Goal: Task Accomplishment & Management: Use online tool/utility

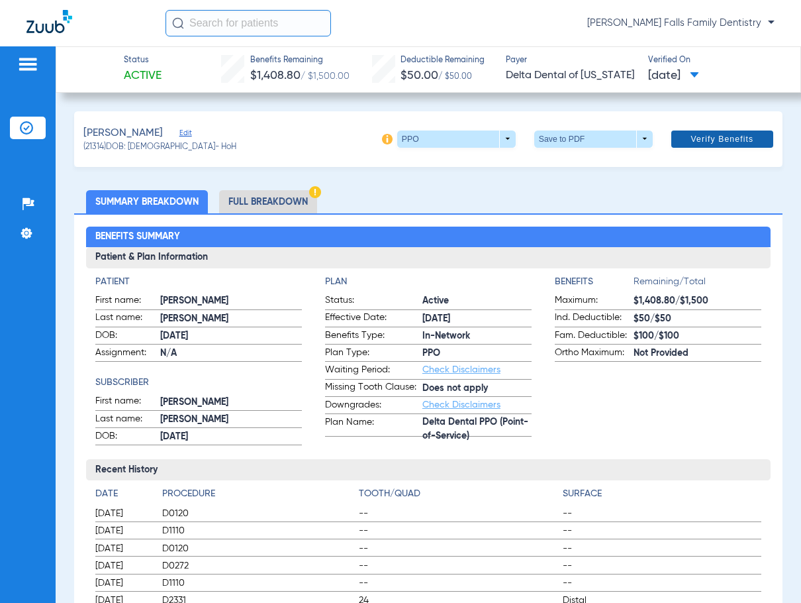
click at [707, 134] on span "Verify Benefits" at bounding box center [722, 139] width 63 height 11
click at [635, 141] on span at bounding box center [593, 138] width 119 height 17
click at [600, 163] on span "Save to PDF" at bounding box center [588, 164] width 52 height 9
click at [709, 141] on span "Verify Benefits" at bounding box center [722, 139] width 63 height 11
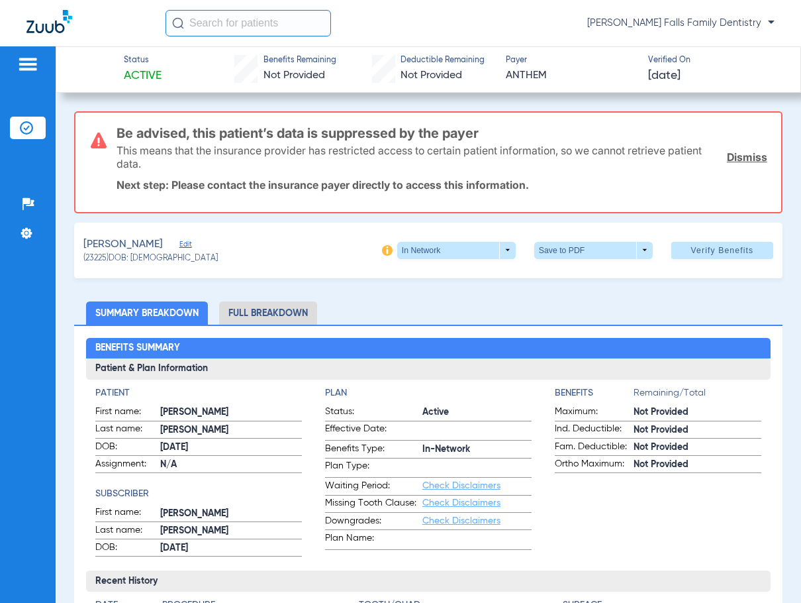
click at [736, 156] on link "Dismiss" at bounding box center [747, 156] width 40 height 13
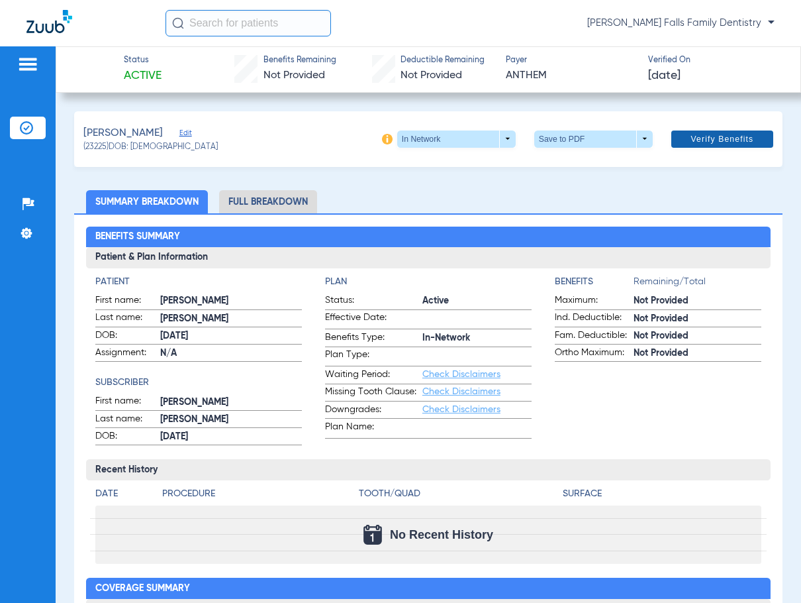
click at [735, 148] on span at bounding box center [723, 139] width 102 height 32
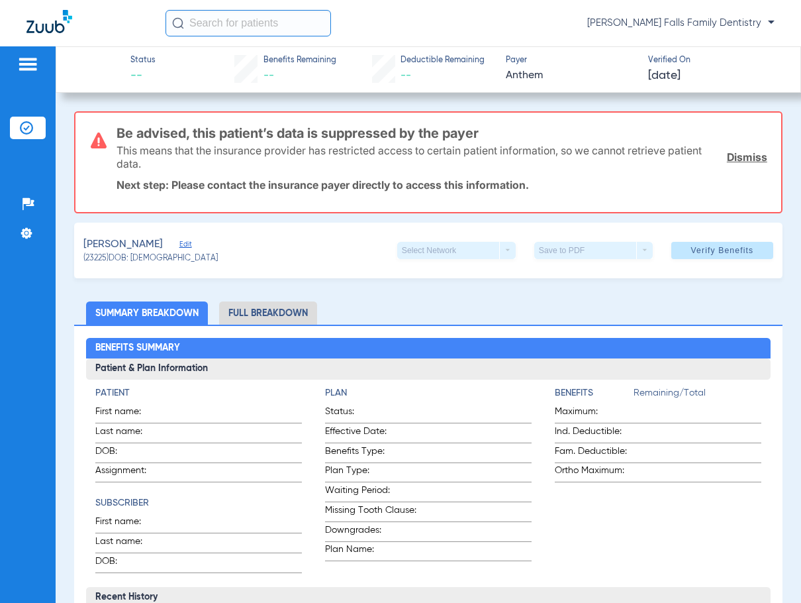
click at [730, 158] on link "Dismiss" at bounding box center [747, 156] width 40 height 13
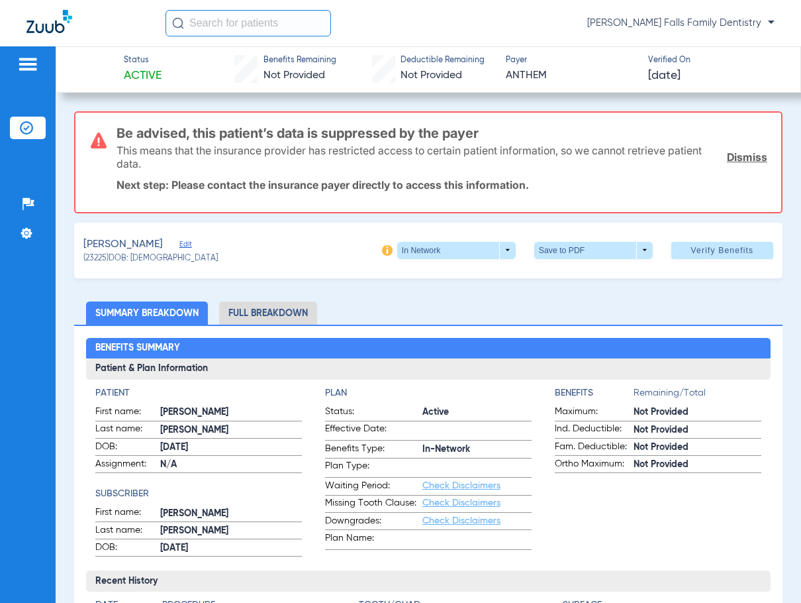
click at [746, 158] on link "Dismiss" at bounding box center [747, 156] width 40 height 13
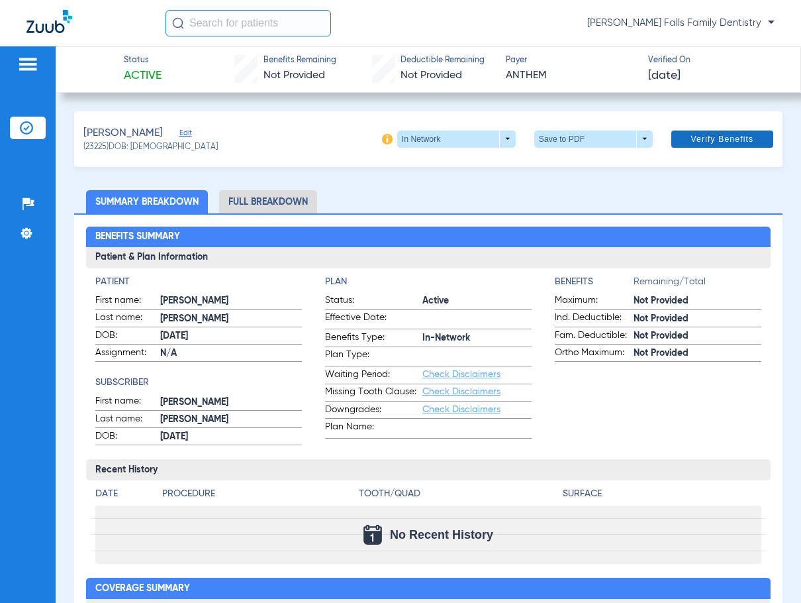
click at [716, 138] on span "Verify Benefits" at bounding box center [722, 139] width 63 height 11
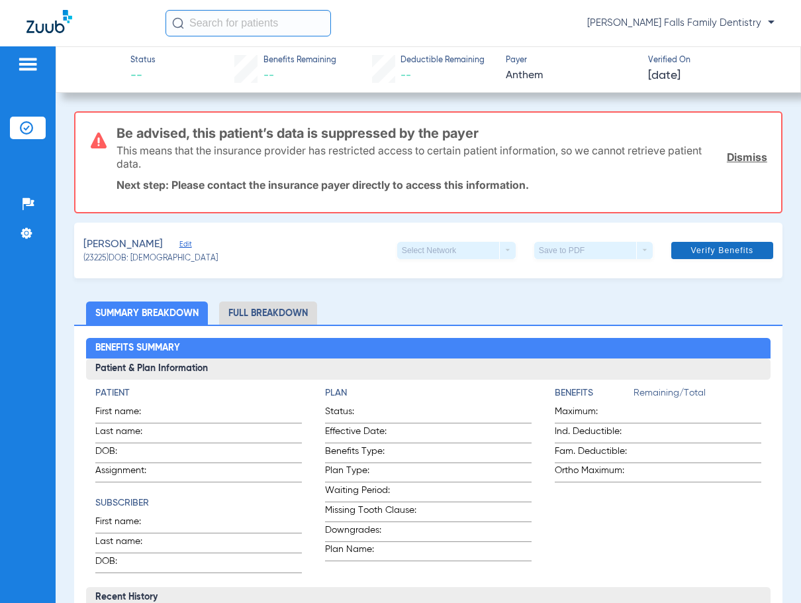
click at [739, 152] on link "Dismiss" at bounding box center [747, 156] width 40 height 13
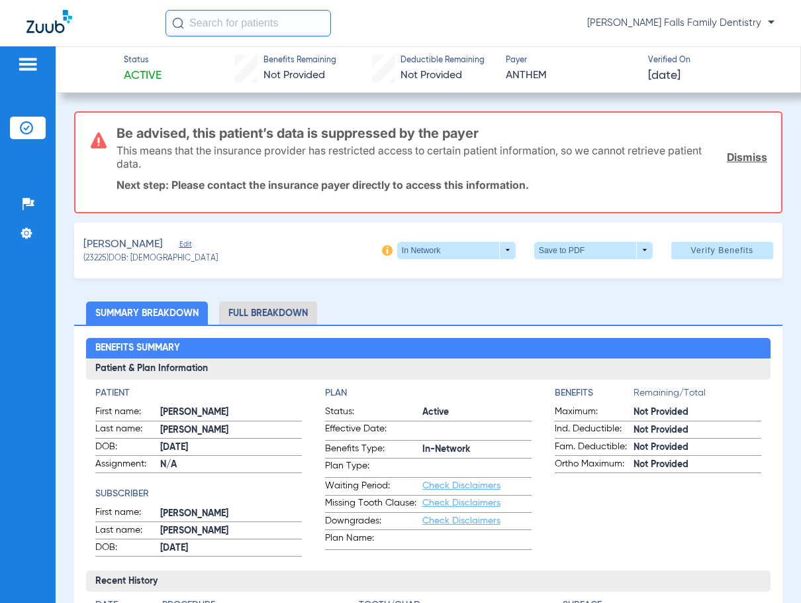
click at [729, 155] on link "Dismiss" at bounding box center [747, 156] width 40 height 13
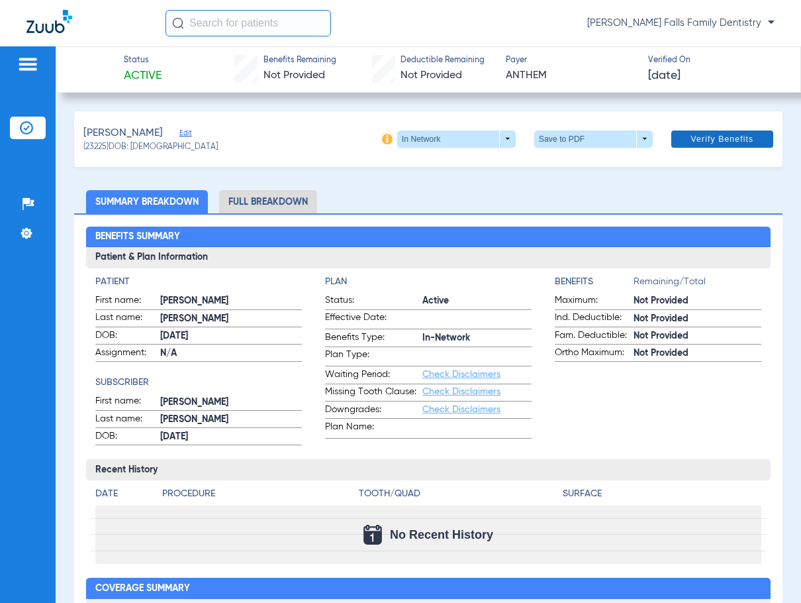
click at [702, 136] on span "Verify Benefits" at bounding box center [722, 139] width 63 height 11
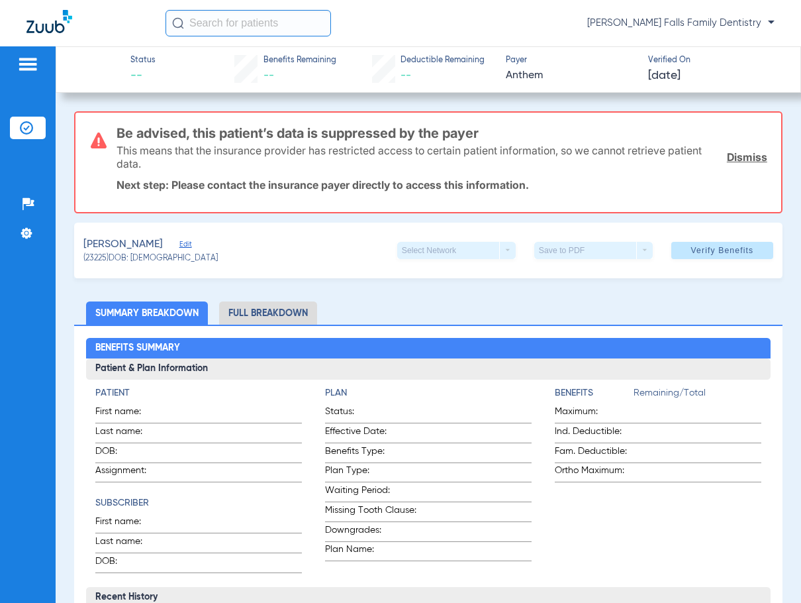
click at [732, 162] on link "Dismiss" at bounding box center [747, 156] width 40 height 13
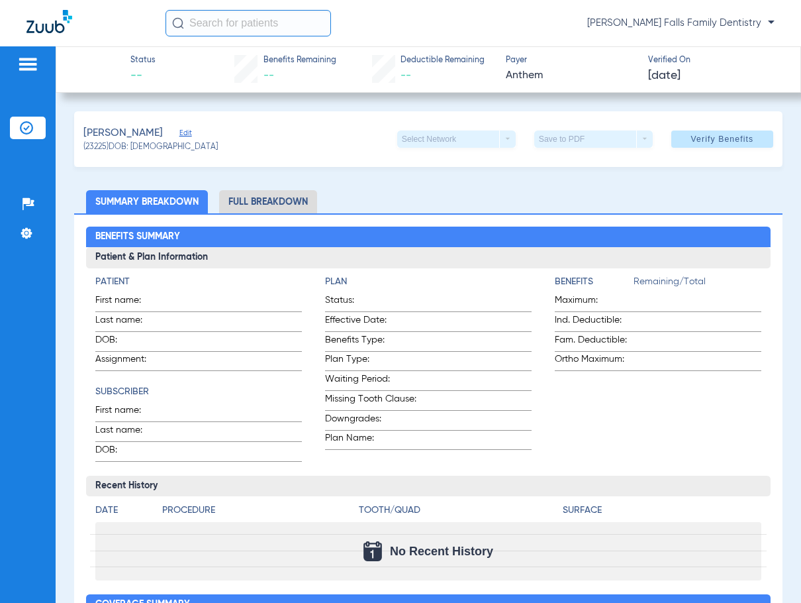
click at [191, 132] on span "Edit" at bounding box center [185, 134] width 12 height 13
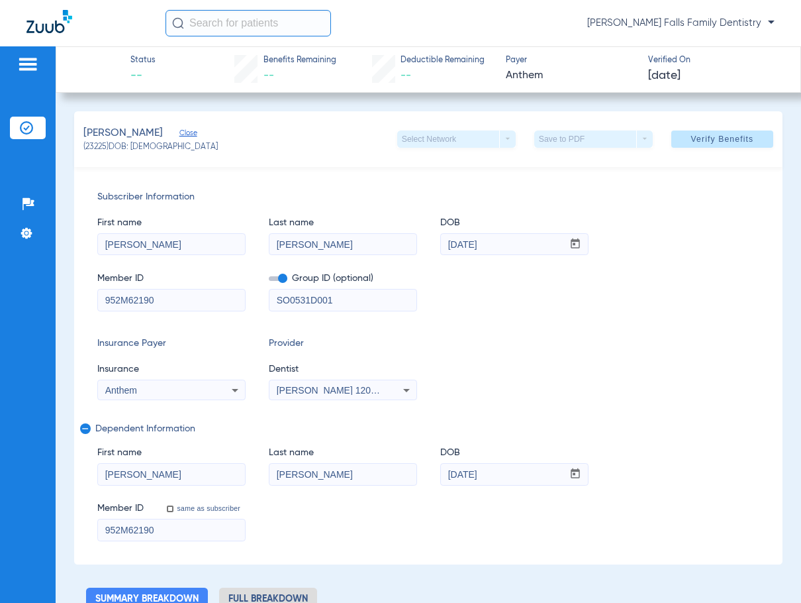
click at [282, 280] on span at bounding box center [278, 278] width 19 height 5
click at [269, 281] on input "checkbox" at bounding box center [269, 281] width 0 height 0
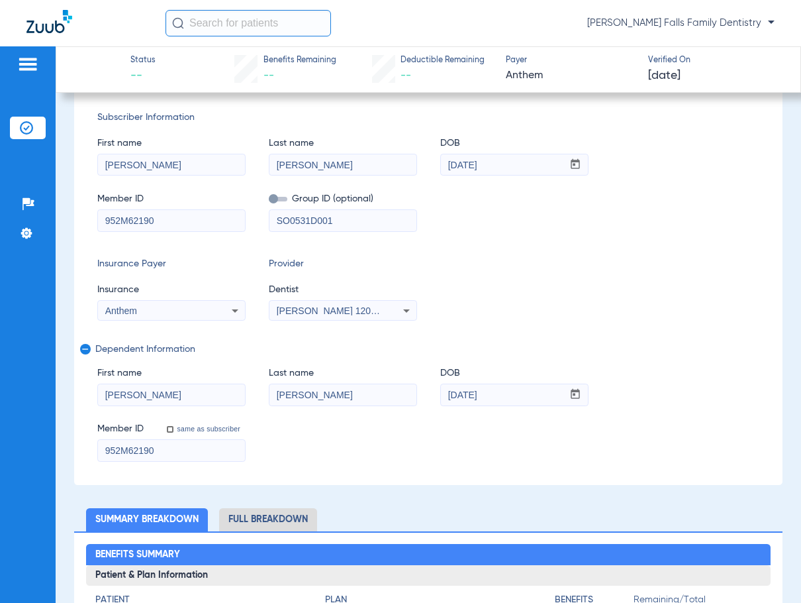
scroll to position [66, 0]
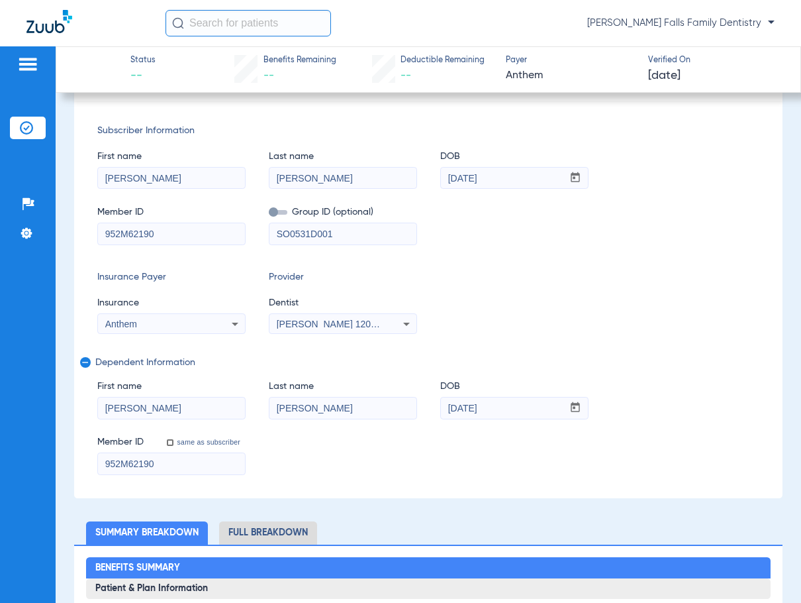
click at [205, 324] on div "Anthem" at bounding box center [158, 323] width 107 height 9
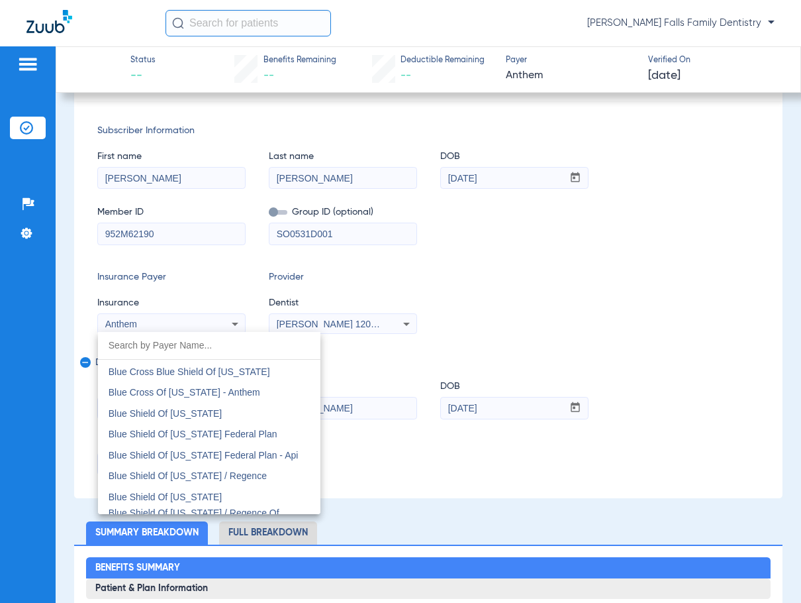
scroll to position [1854, 0]
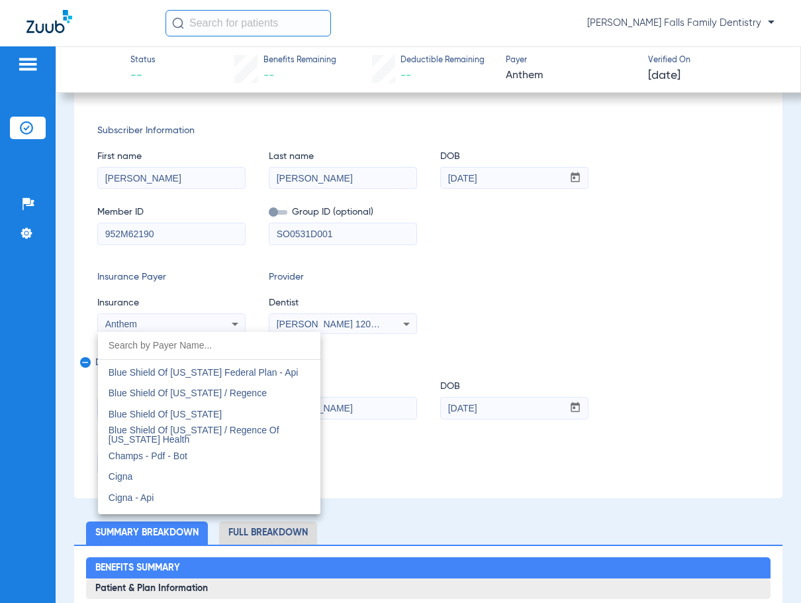
click at [523, 344] on div at bounding box center [400, 301] width 801 height 603
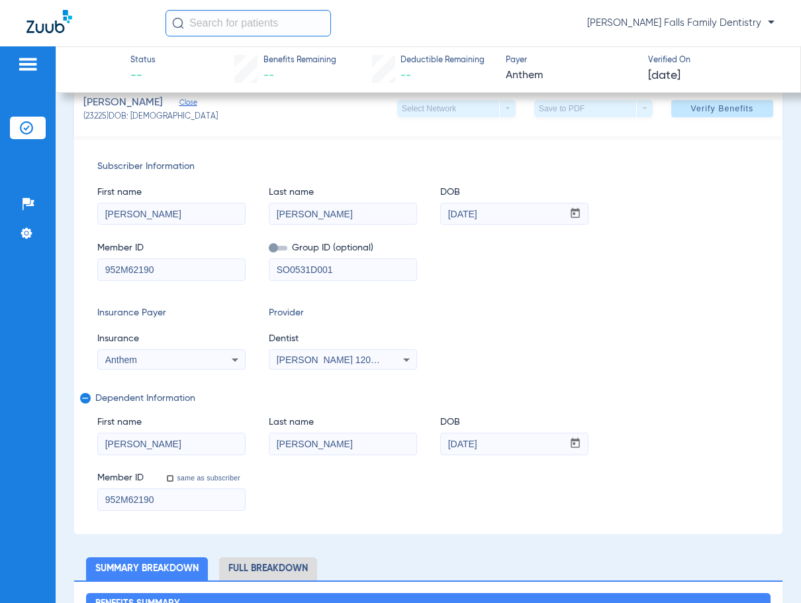
scroll to position [0, 0]
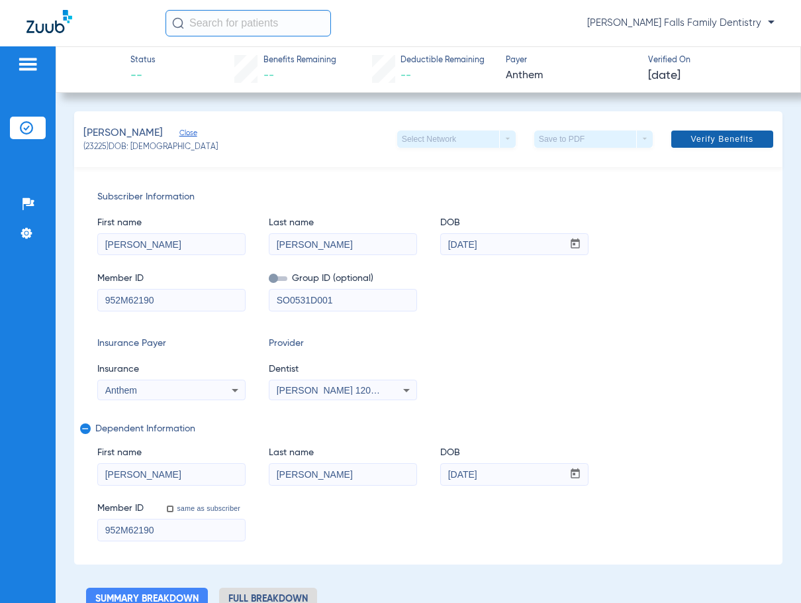
click at [711, 144] on span "Verify Benefits" at bounding box center [722, 139] width 63 height 11
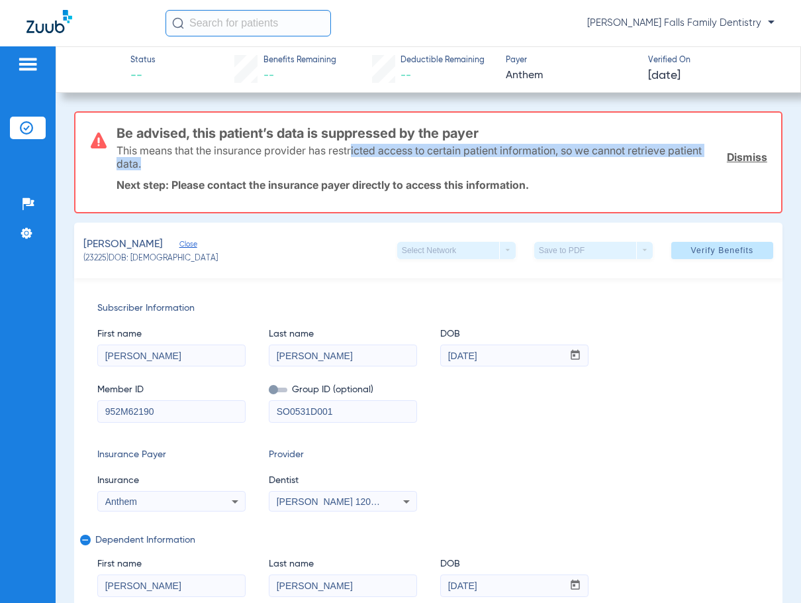
drag, startPoint x: 354, startPoint y: 150, endPoint x: 530, endPoint y: 163, distance: 176.6
click at [530, 163] on p "This means that the insurance provider has restricted access to certain patient…" at bounding box center [417, 157] width 601 height 26
click at [391, 152] on p "This means that the insurance provider has restricted access to certain patient…" at bounding box center [417, 157] width 601 height 26
